Goal: Task Accomplishment & Management: Complete application form

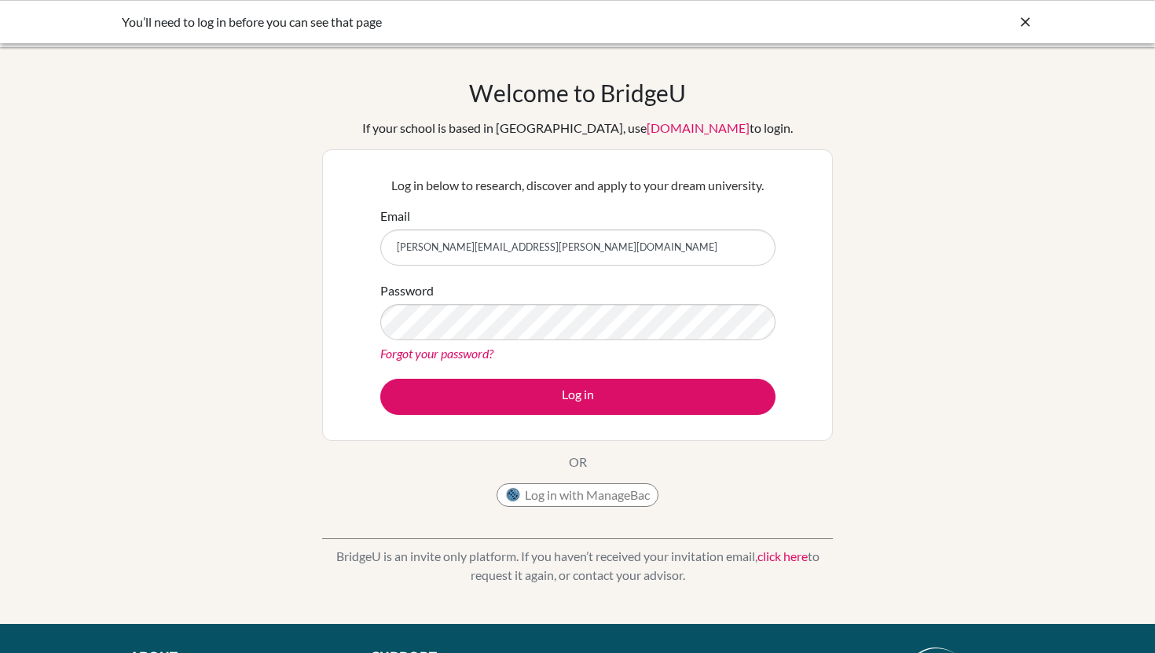
click at [258, 311] on div "Welcome to BridgeU If your school is based in China, use app.bridge-u.com.cn to…" at bounding box center [577, 336] width 1155 height 514
click at [451, 357] on link "Forgot your password?" at bounding box center [436, 353] width 113 height 15
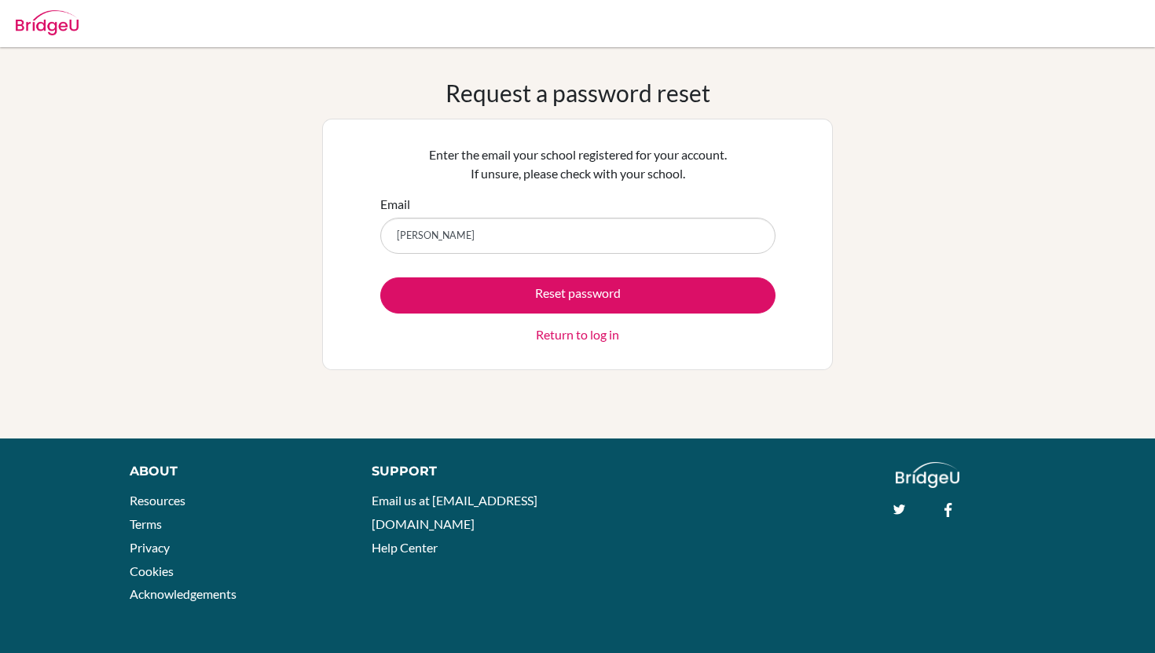
type input "[PERSON_NAME][EMAIL_ADDRESS][PERSON_NAME][DOMAIN_NAME]"
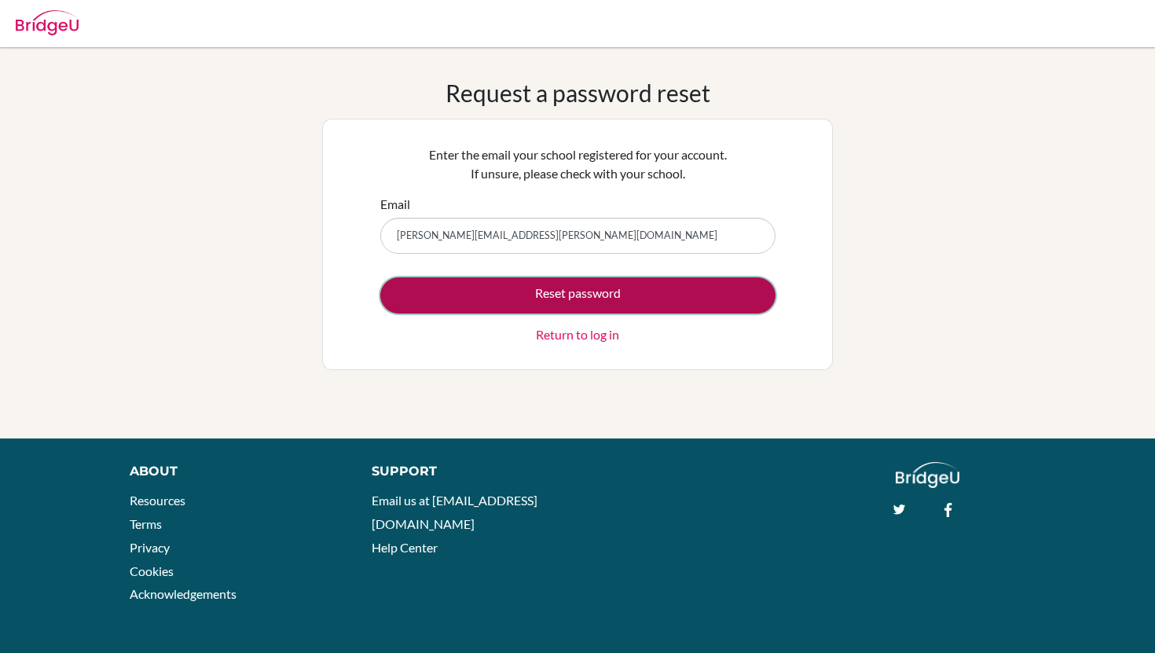
click at [551, 283] on button "Reset password" at bounding box center [577, 295] width 395 height 36
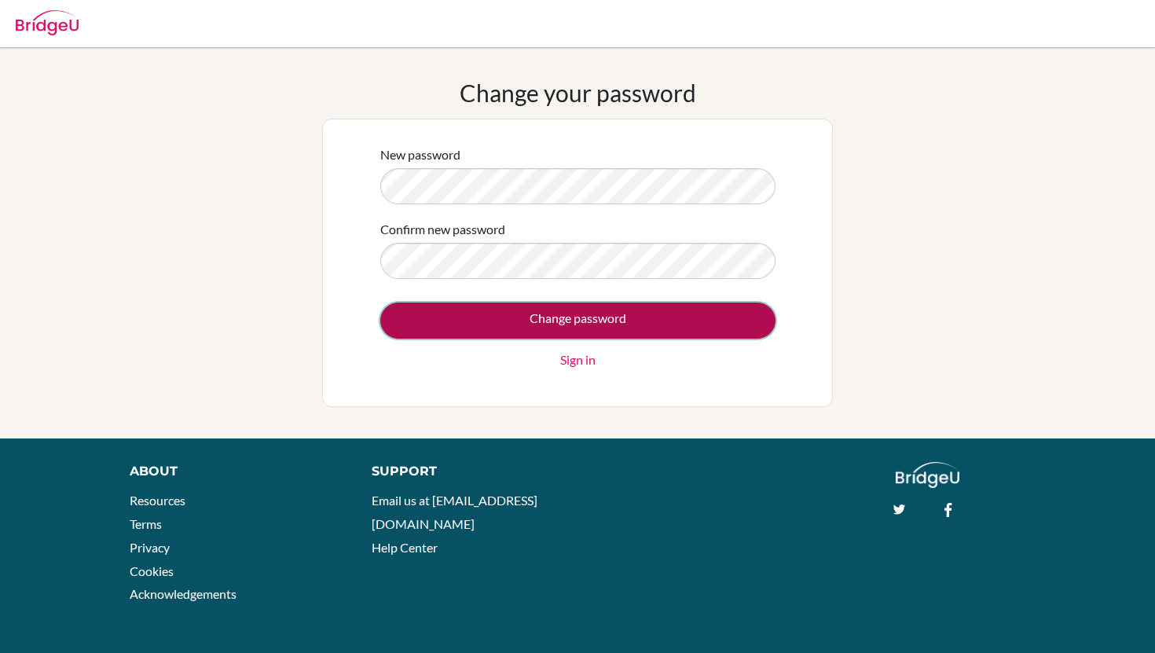
click at [636, 324] on input "Change password" at bounding box center [577, 320] width 395 height 36
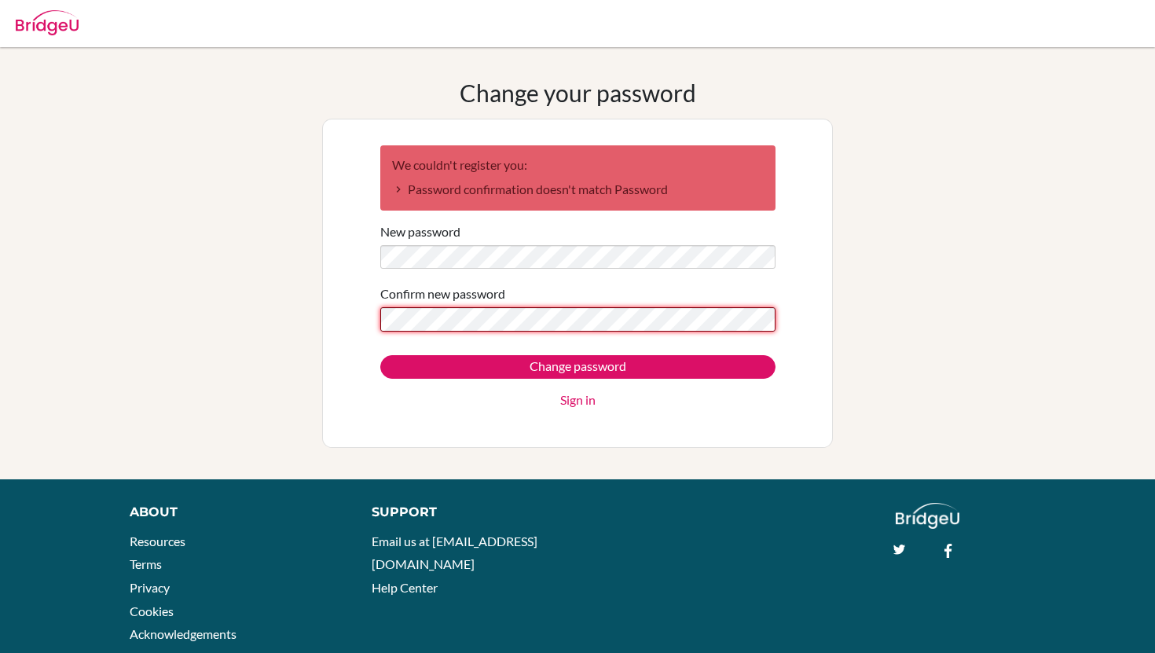
click at [380, 355] on input "Change password" at bounding box center [577, 367] width 395 height 24
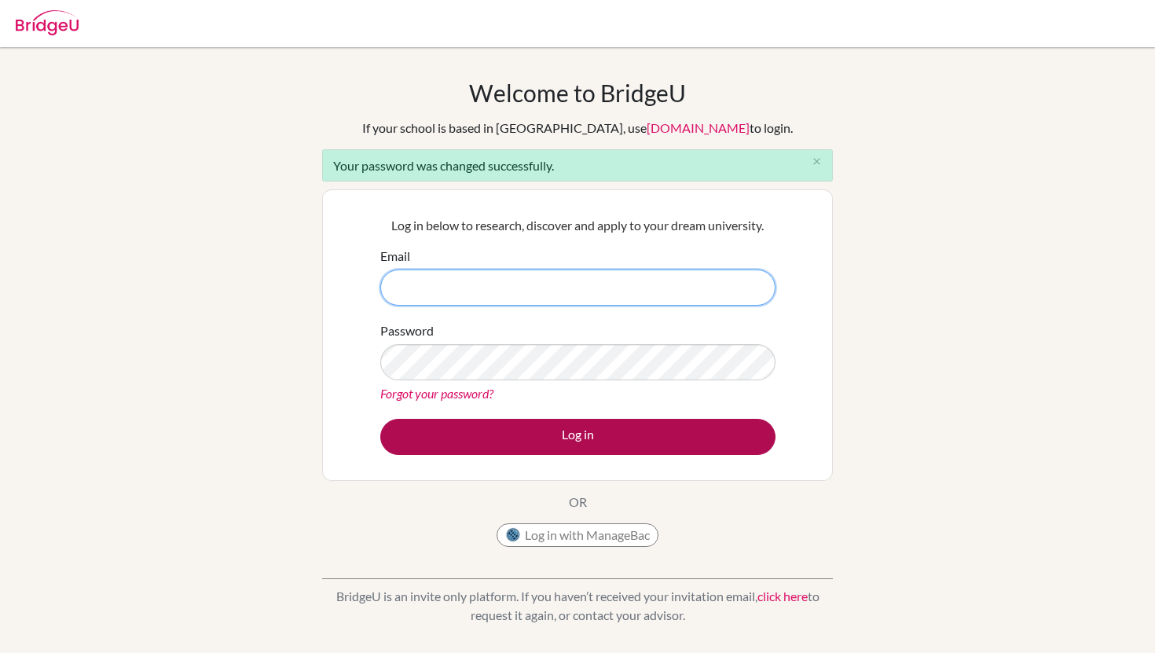
type input "[PERSON_NAME][EMAIL_ADDRESS][PERSON_NAME][DOMAIN_NAME]"
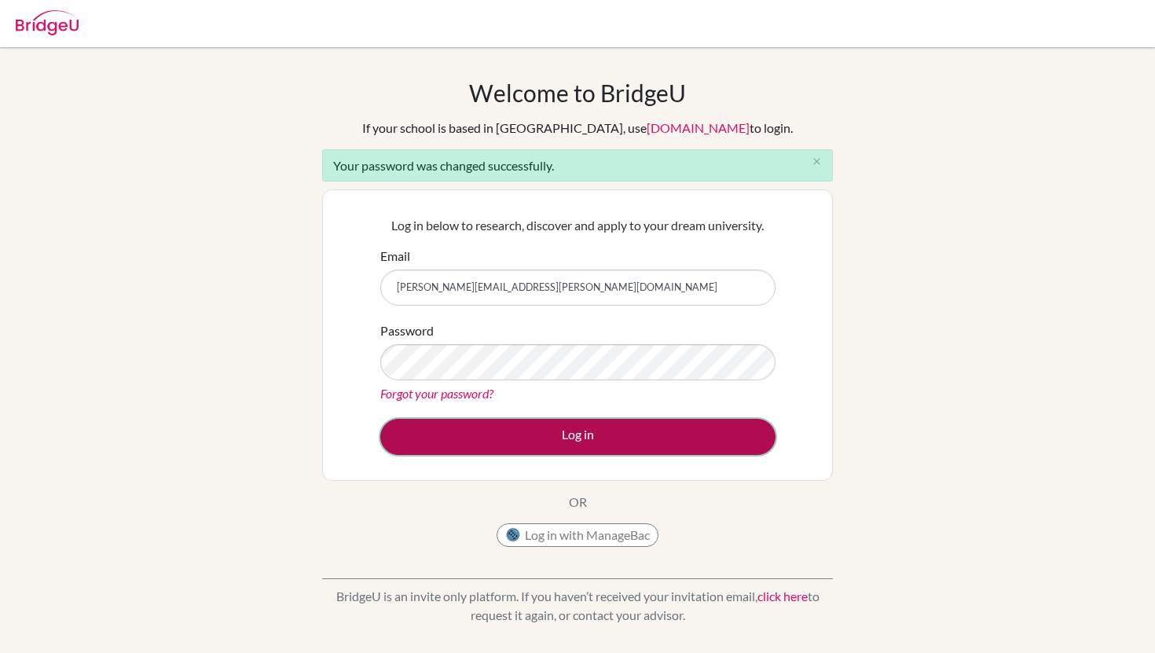
click at [484, 431] on button "Log in" at bounding box center [577, 437] width 395 height 36
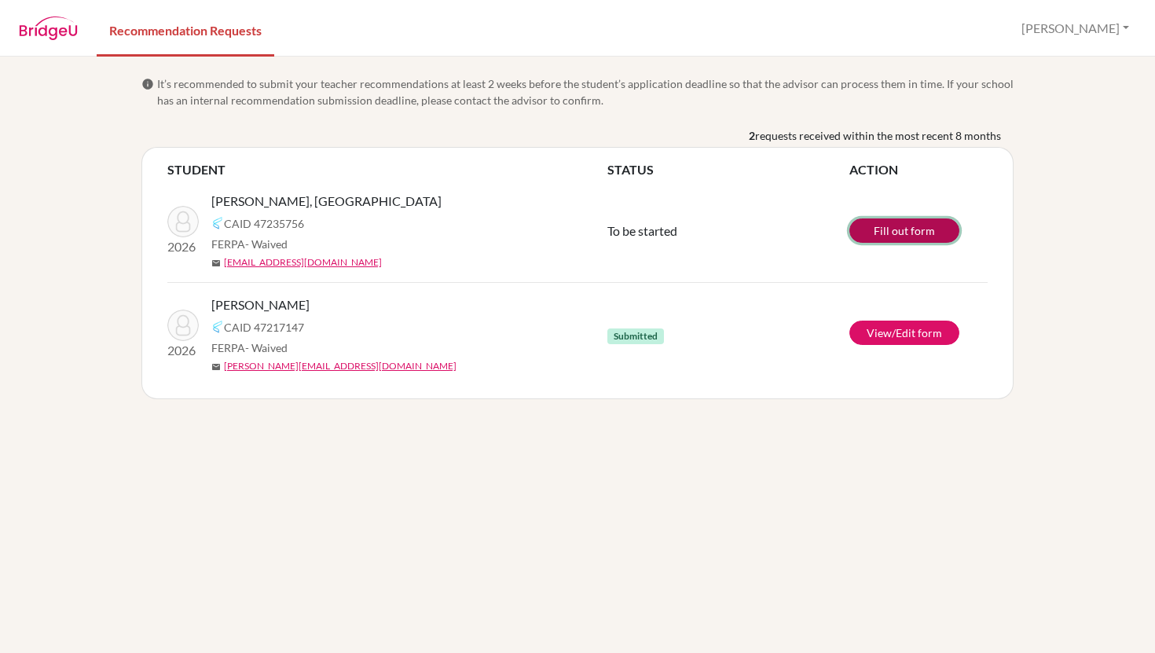
click at [914, 233] on link "Fill out form" at bounding box center [904, 230] width 110 height 24
